Goal: Information Seeking & Learning: Compare options

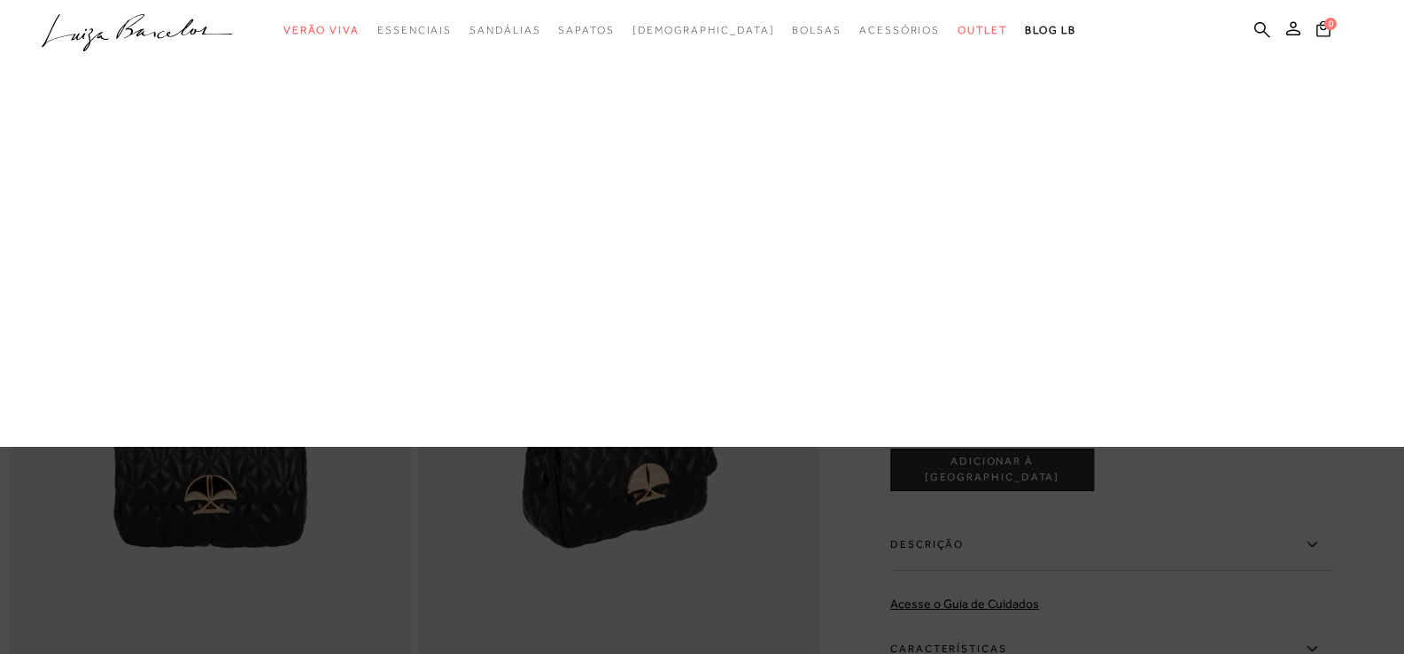
click at [0, 0] on link "Pequena" at bounding box center [0, 0] width 0 height 0
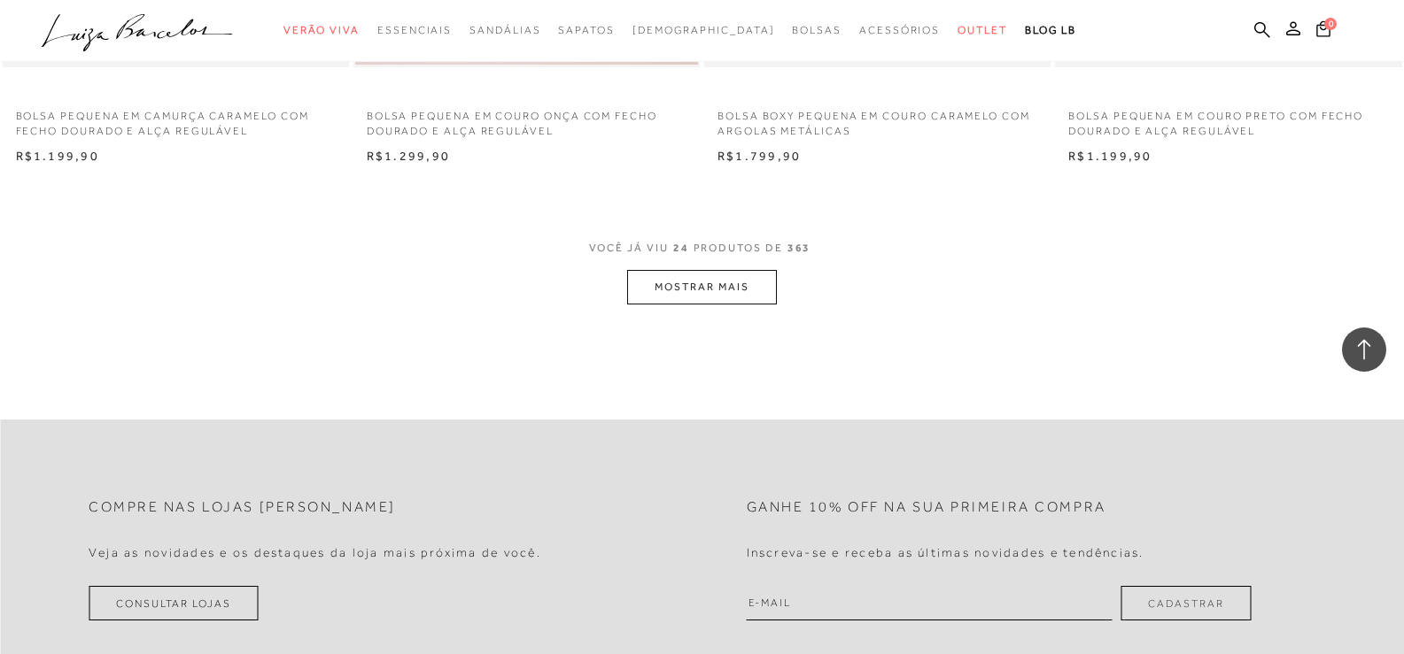
scroll to position [3896, 0]
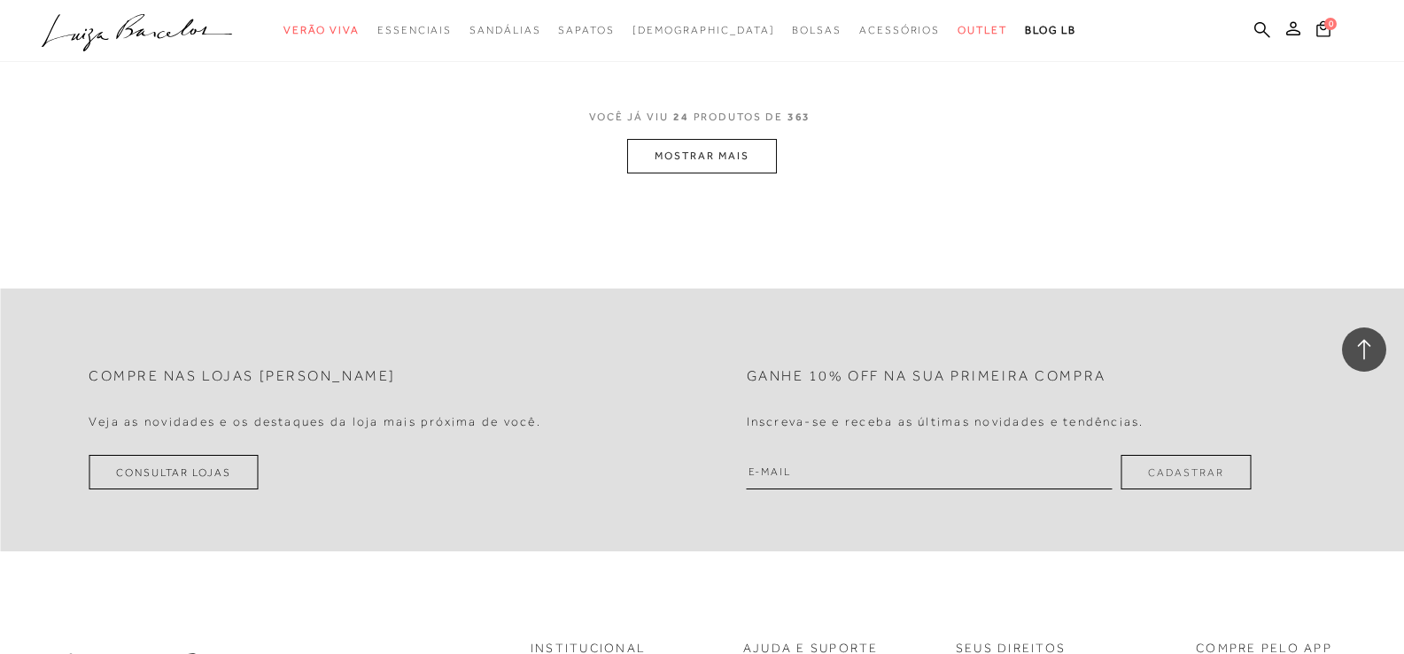
click at [731, 171] on button "MOSTRAR MAIS" at bounding box center [701, 156] width 149 height 35
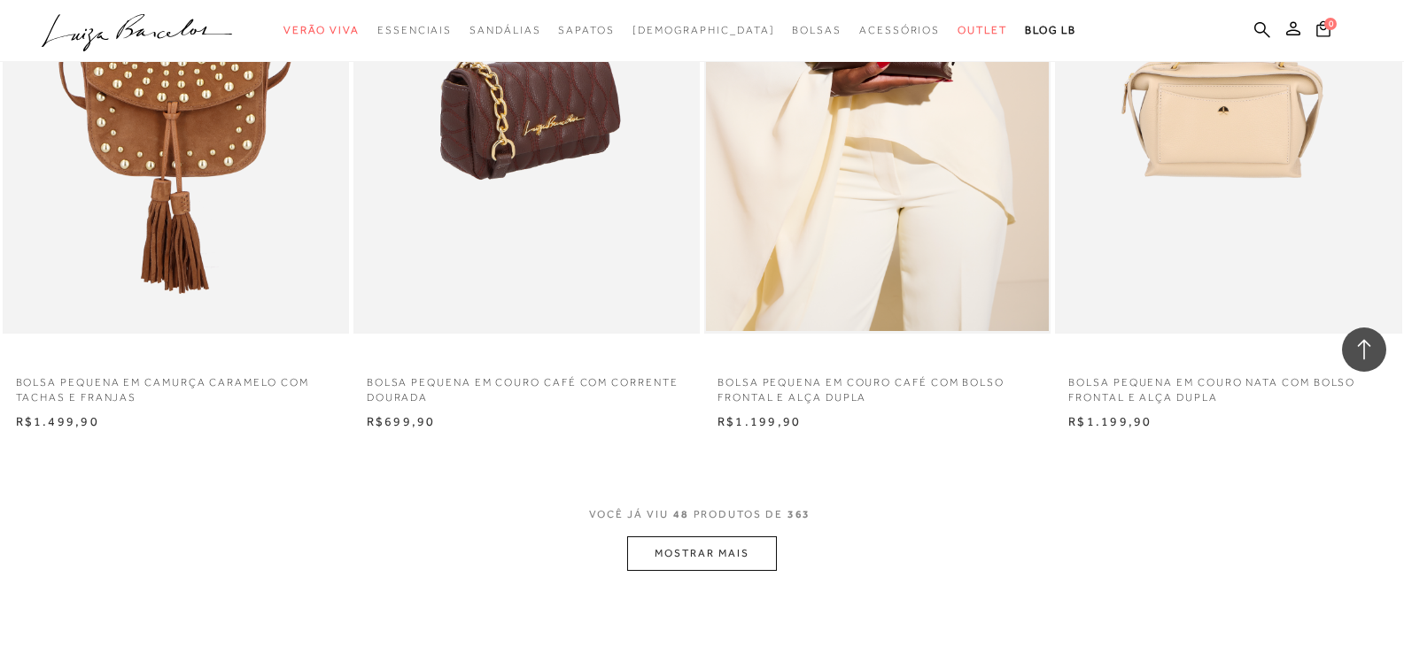
scroll to position [7350, 0]
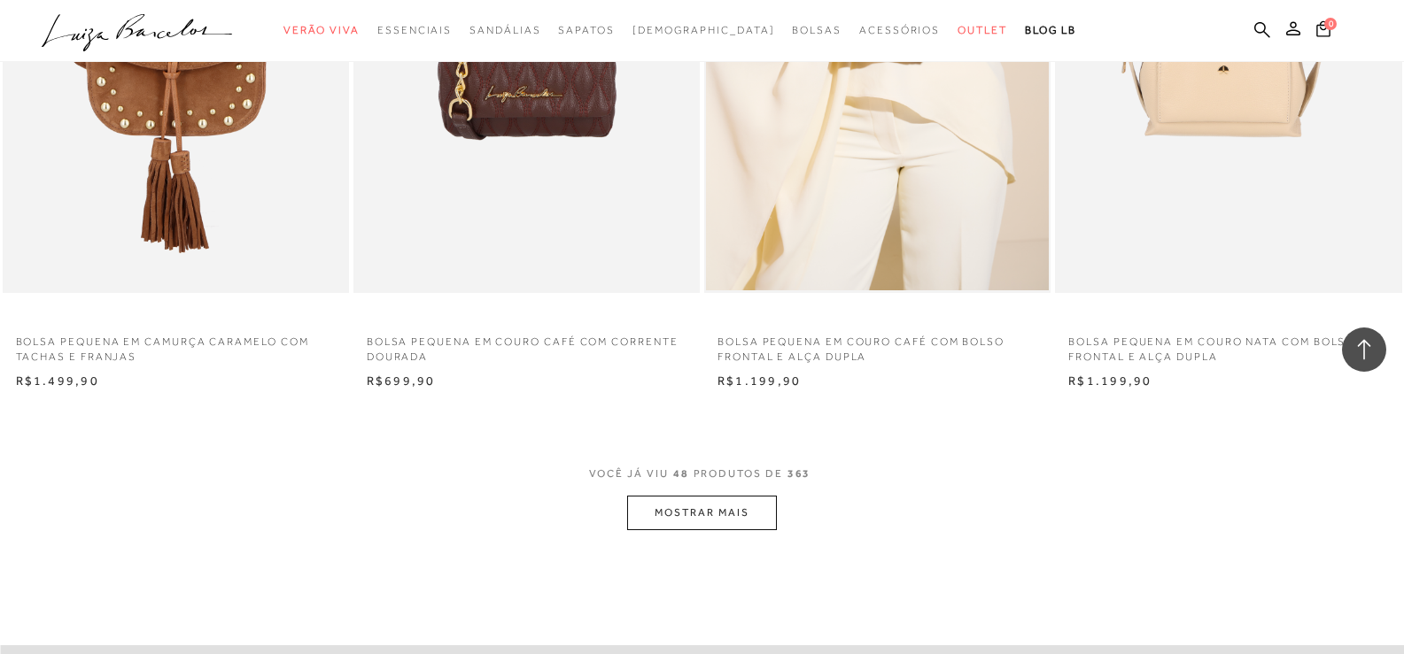
click at [703, 530] on button "MOSTRAR MAIS" at bounding box center [701, 513] width 149 height 35
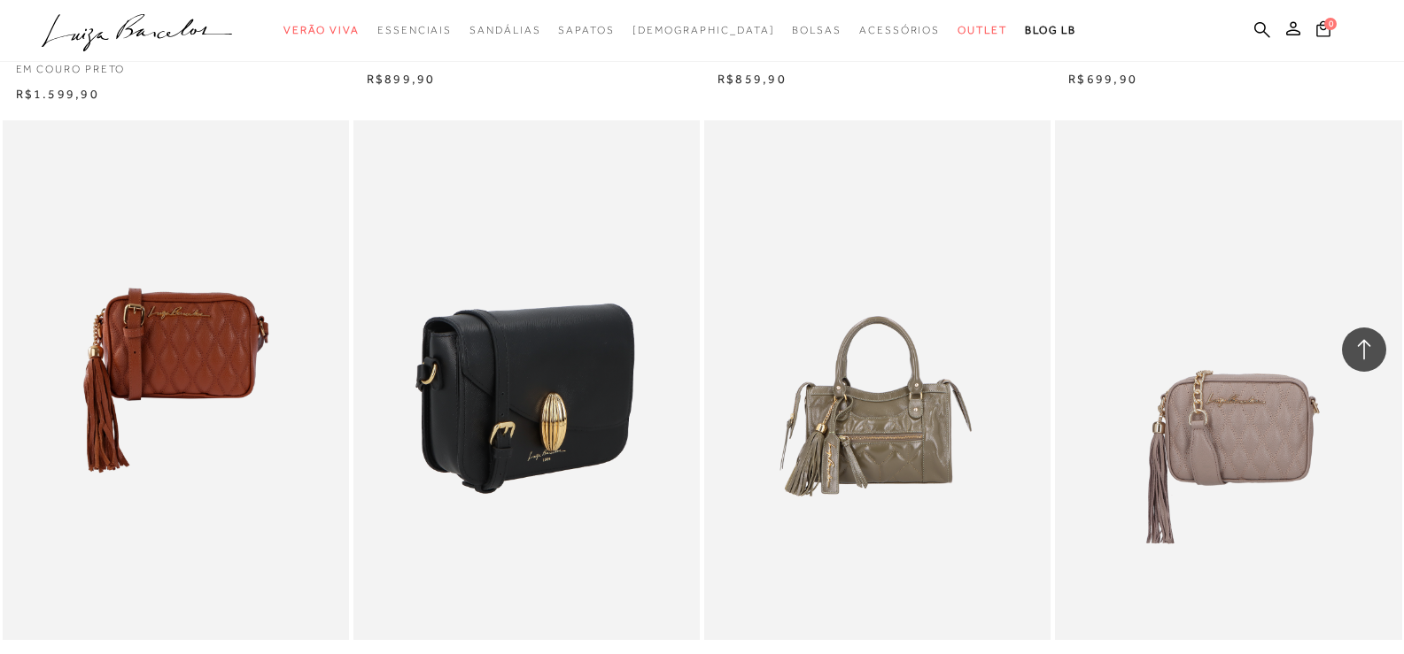
scroll to position [11069, 0]
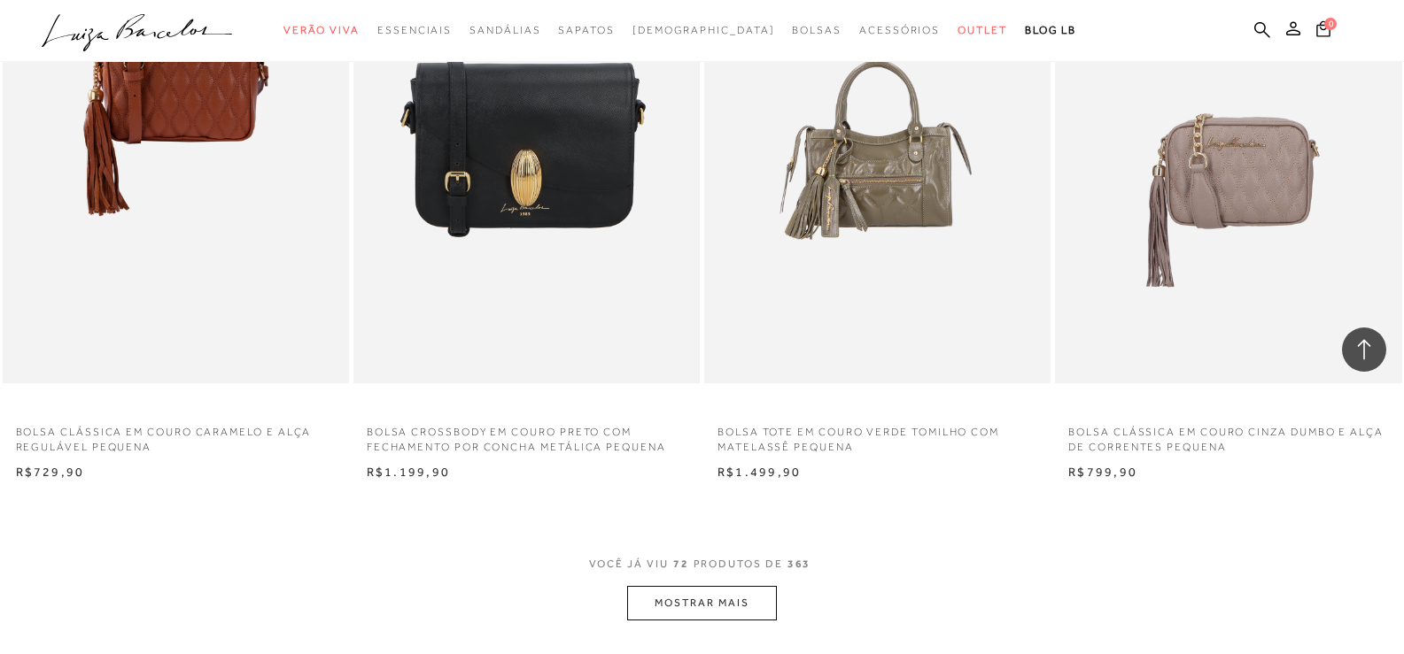
click at [692, 621] on button "MOSTRAR MAIS" at bounding box center [701, 603] width 149 height 35
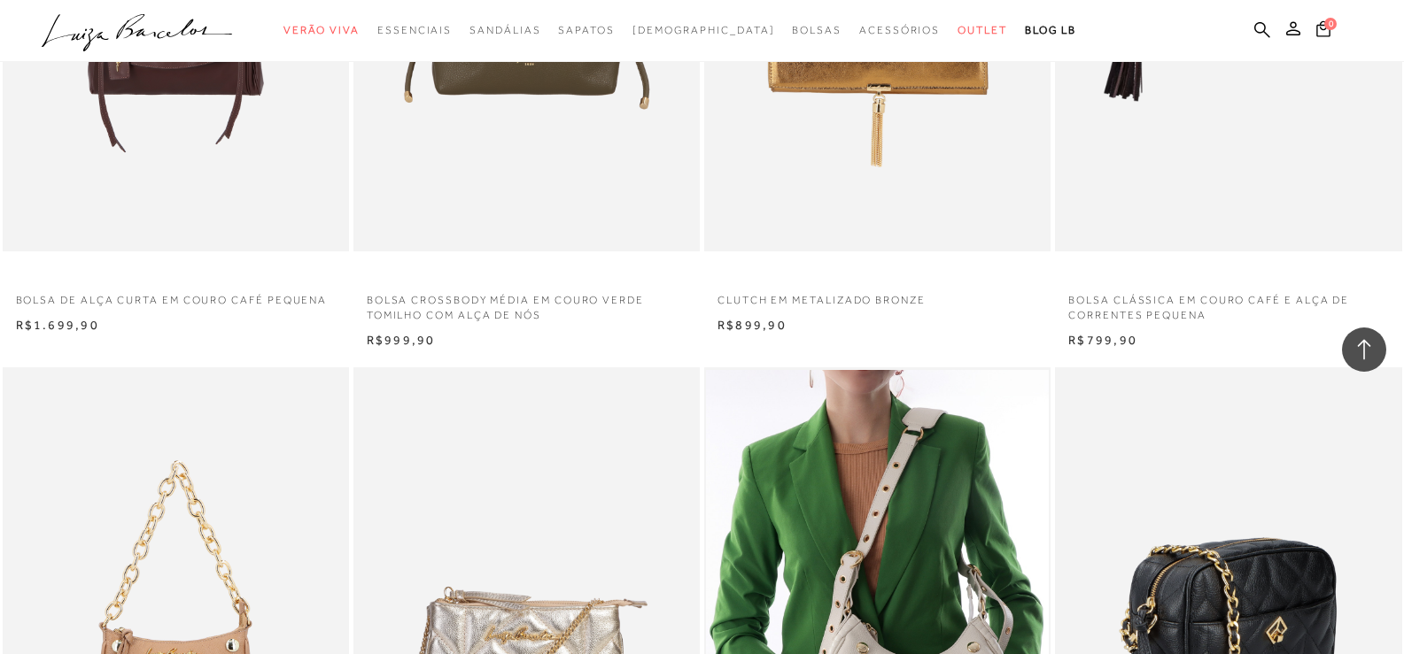
scroll to position [12840, 0]
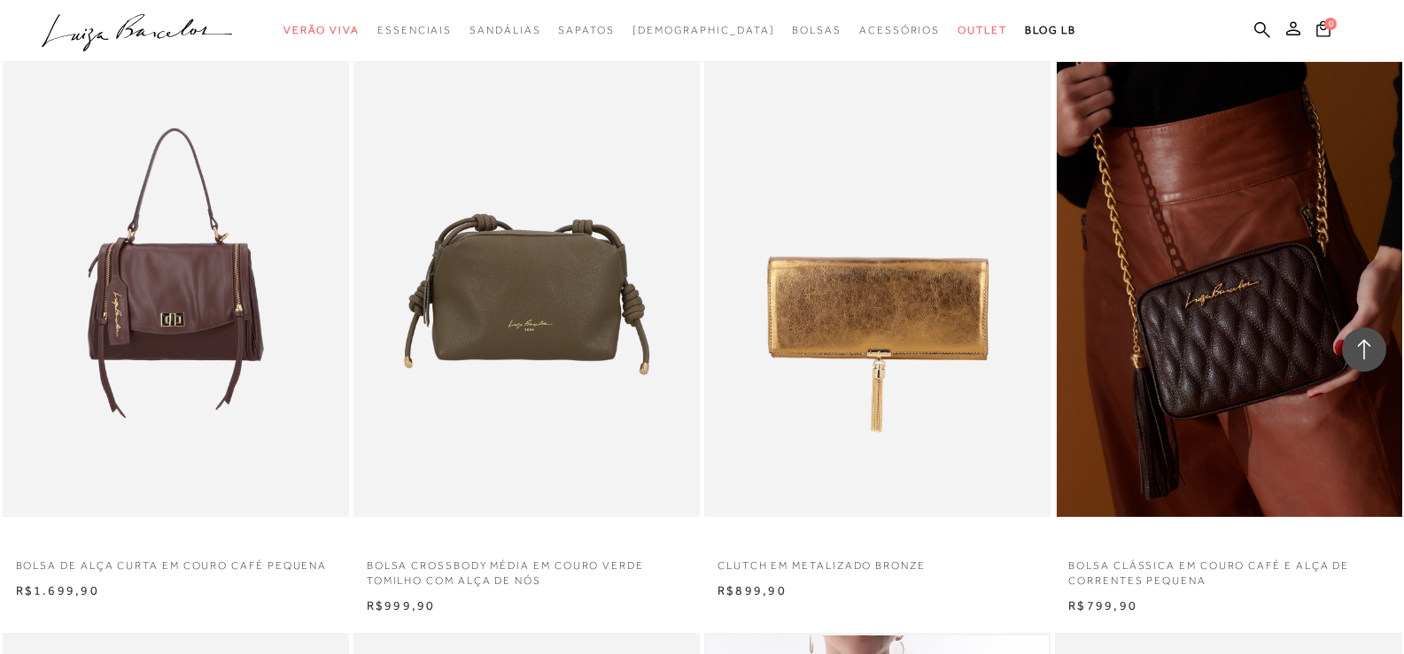
click at [1172, 429] on img at bounding box center [1228, 258] width 344 height 520
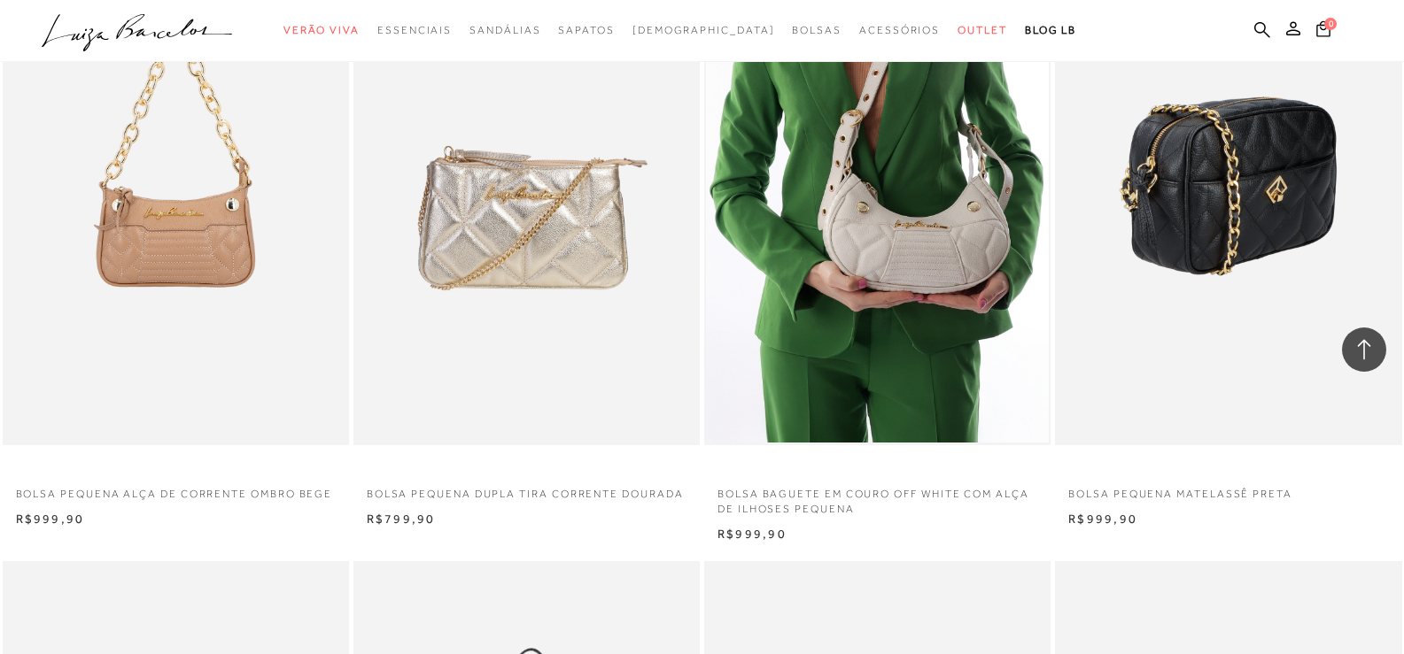
scroll to position [13549, 0]
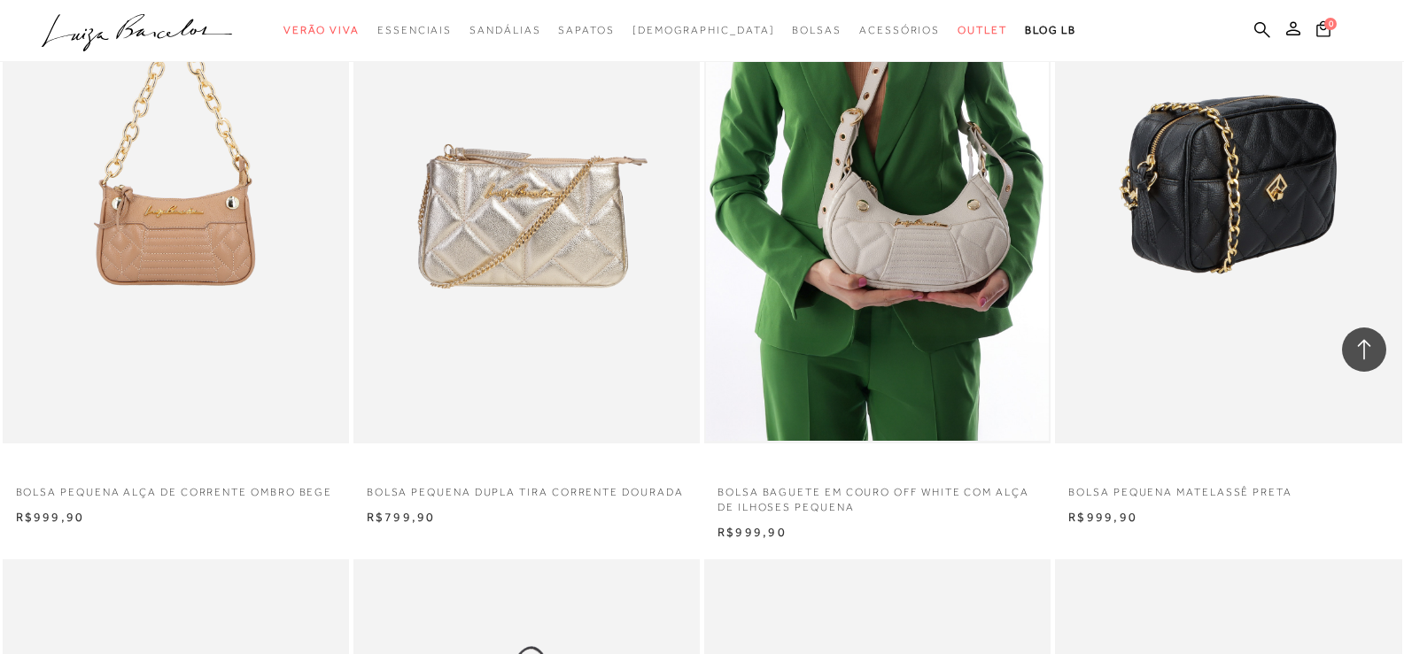
click at [1164, 313] on img at bounding box center [1228, 185] width 344 height 520
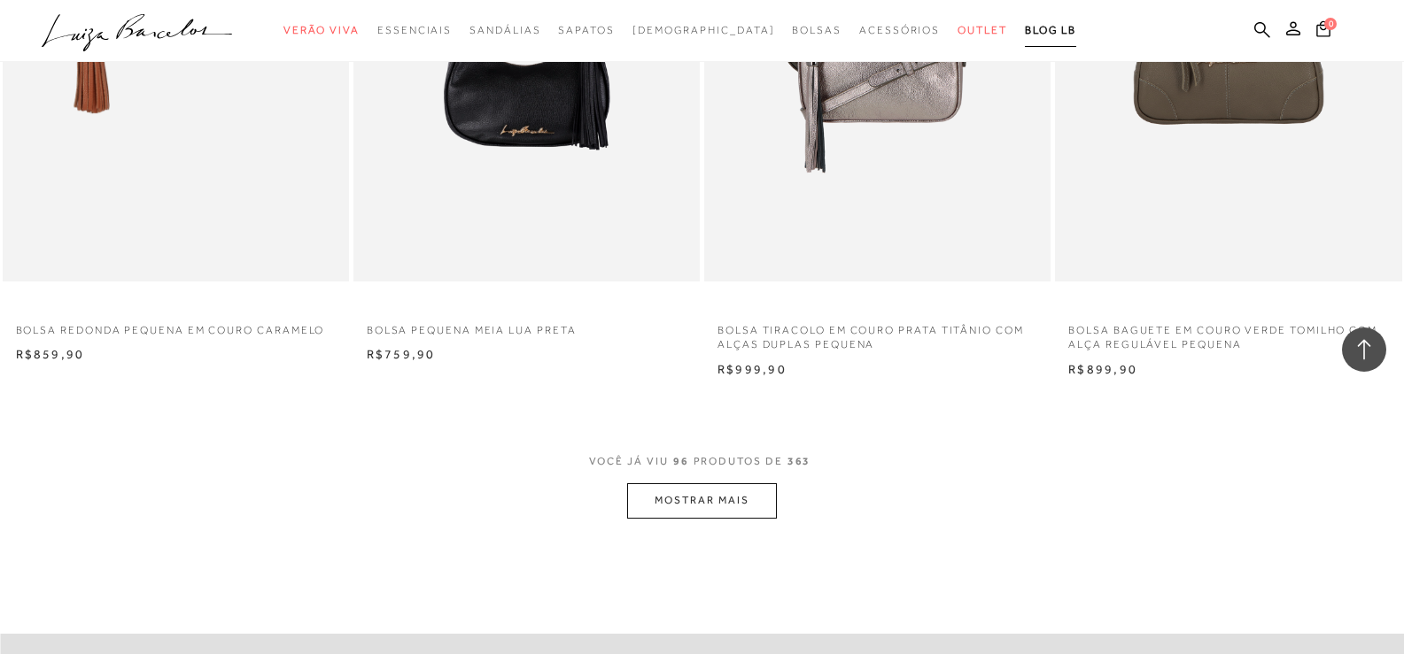
scroll to position [14926, 0]
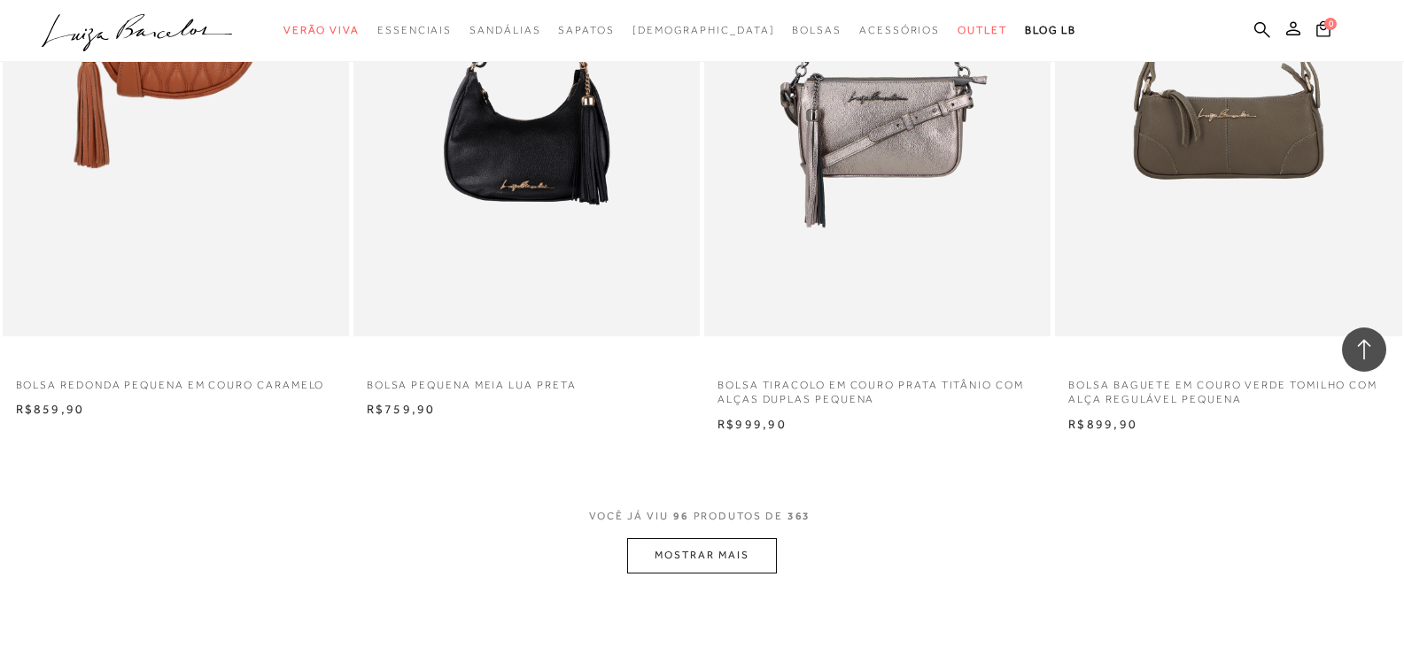
click at [723, 573] on button "MOSTRAR MAIS" at bounding box center [701, 555] width 149 height 35
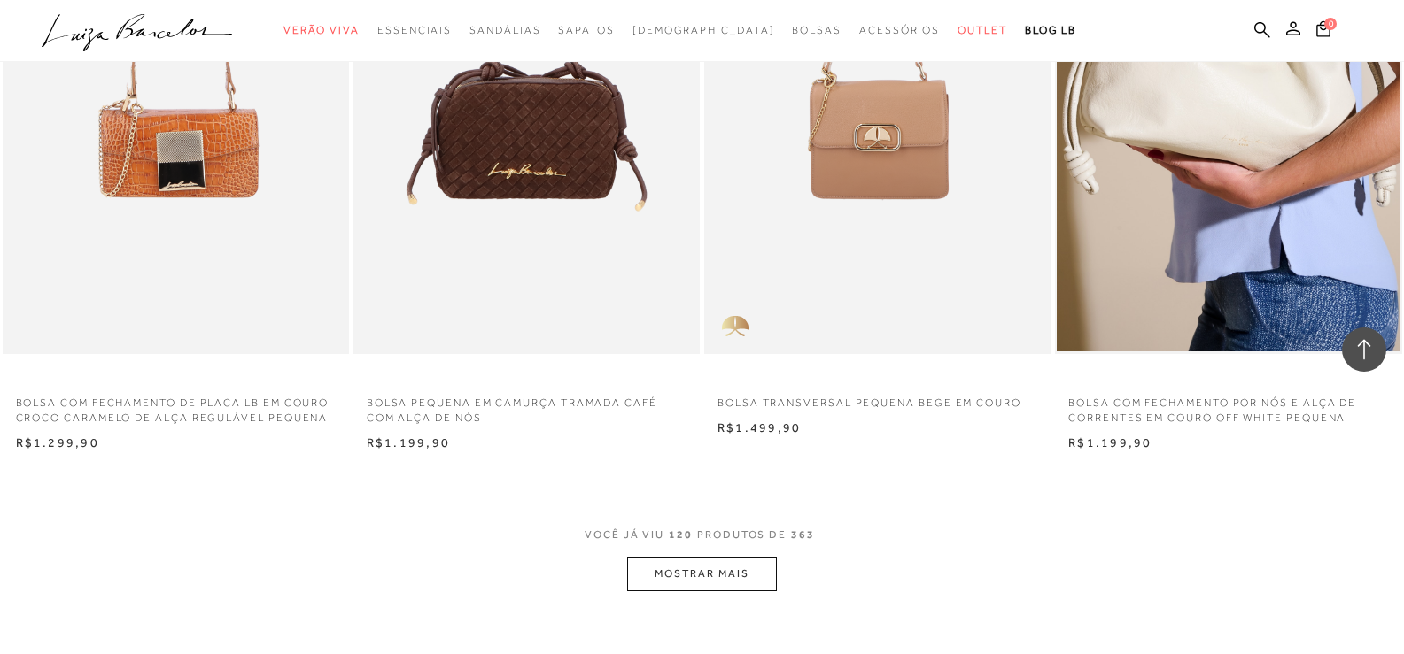
scroll to position [18911, 0]
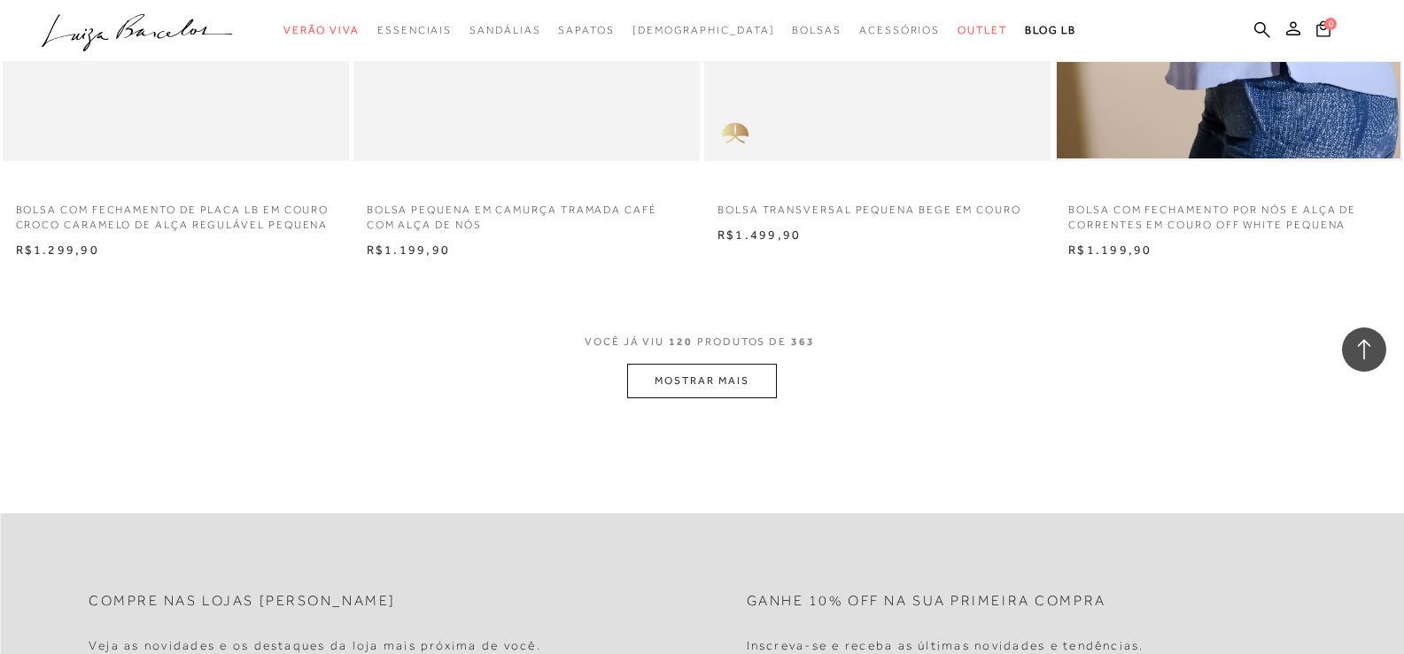
click at [731, 398] on button "MOSTRAR MAIS" at bounding box center [701, 381] width 149 height 35
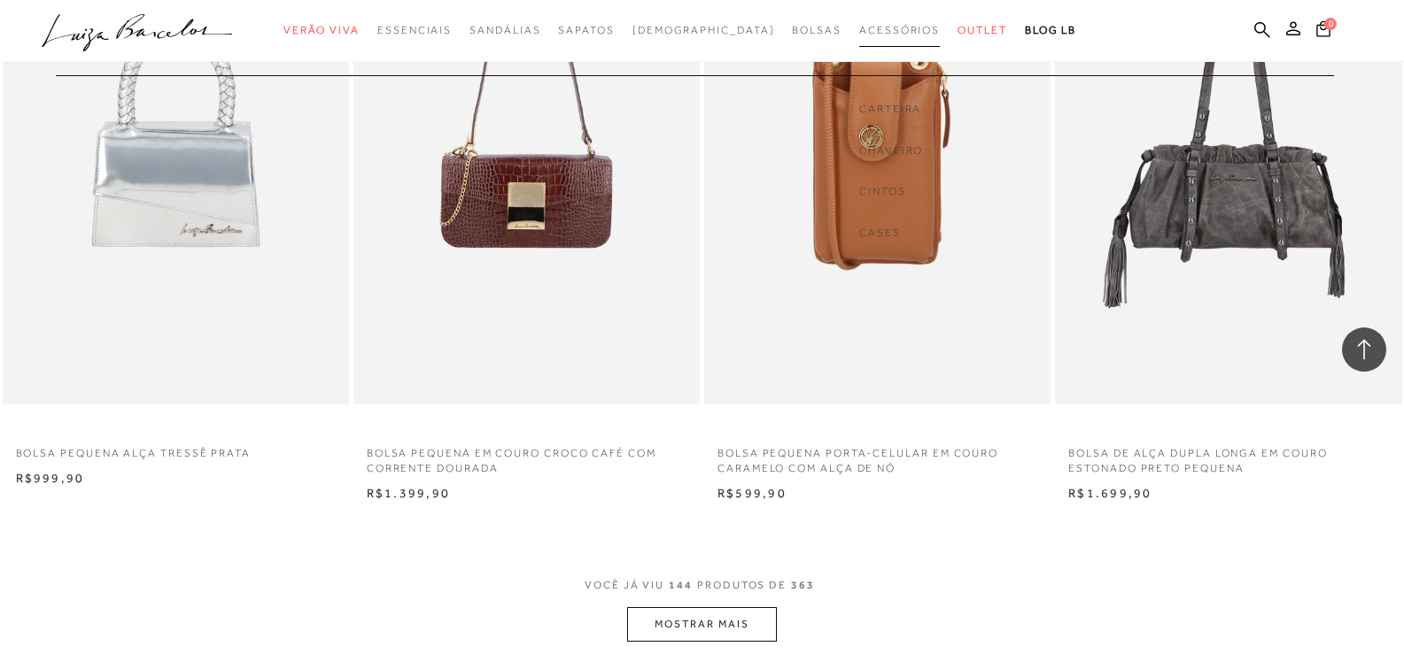
scroll to position [22719, 0]
